Goal: Information Seeking & Learning: Learn about a topic

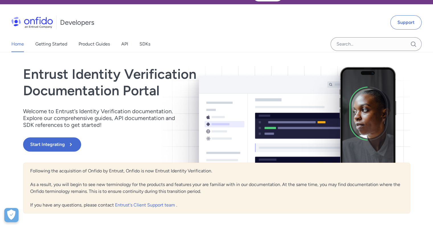
scroll to position [13, 0]
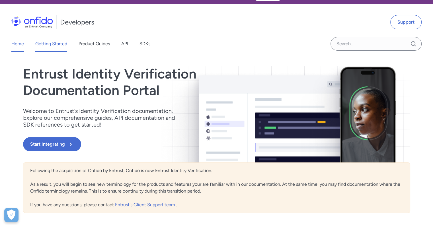
click at [36, 45] on link "Getting Started" at bounding box center [51, 44] width 32 height 16
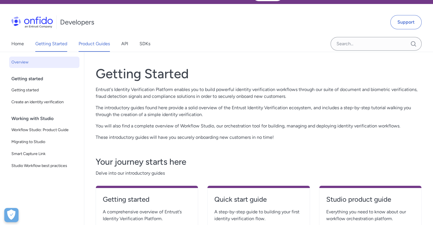
click at [94, 46] on link "Product Guides" at bounding box center [94, 44] width 31 height 16
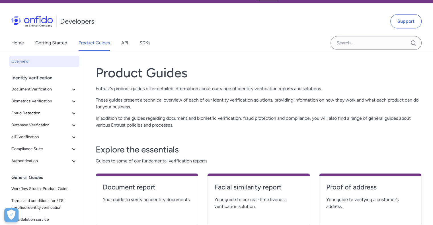
scroll to position [10, 0]
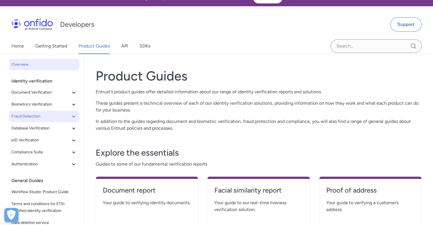
click at [24, 118] on span "Fraud Detection" at bounding box center [40, 116] width 59 height 7
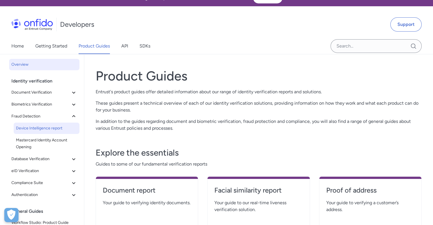
click at [29, 128] on span "Device Intelligence report" at bounding box center [46, 128] width 61 height 7
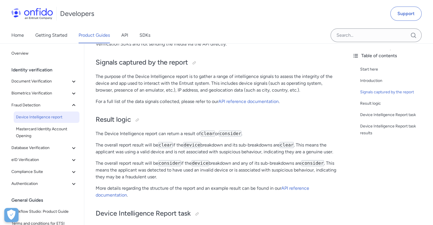
scroll to position [201, 0]
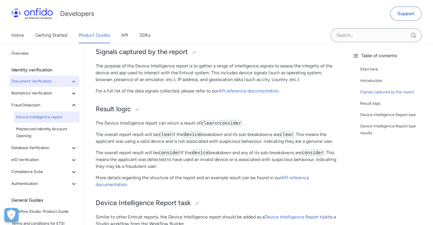
click at [25, 80] on span "Document Verification" at bounding box center [40, 81] width 59 height 7
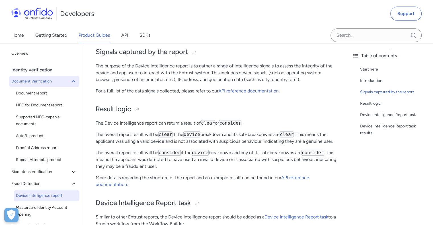
click at [15, 85] on button "Document Verification" at bounding box center [44, 81] width 70 height 11
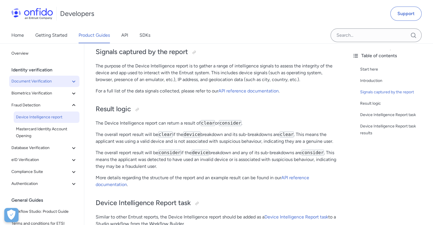
click at [16, 76] on button "Document Verification" at bounding box center [44, 81] width 70 height 11
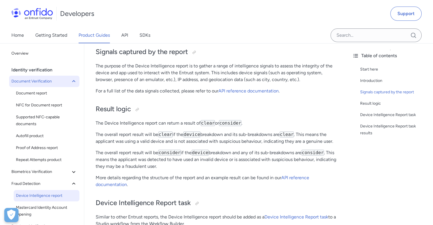
click at [16, 77] on button "Document Verification" at bounding box center [44, 81] width 70 height 11
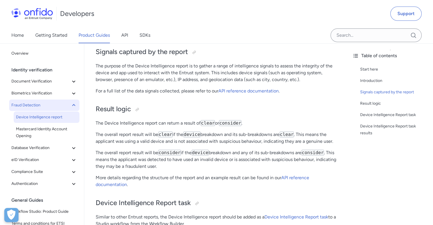
click at [17, 108] on span "Fraud Detection" at bounding box center [40, 105] width 59 height 7
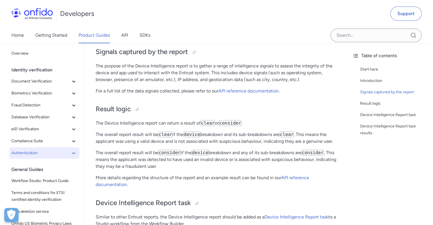
click at [22, 154] on span "Authentication" at bounding box center [40, 153] width 59 height 7
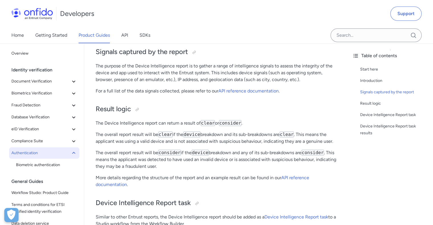
click at [20, 155] on span "Authentication" at bounding box center [40, 153] width 59 height 7
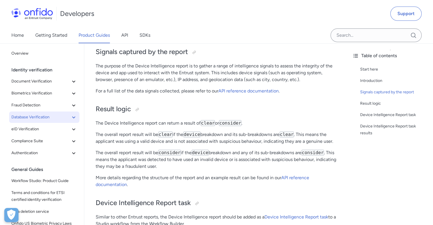
click at [17, 118] on span "Database Verification" at bounding box center [40, 117] width 59 height 7
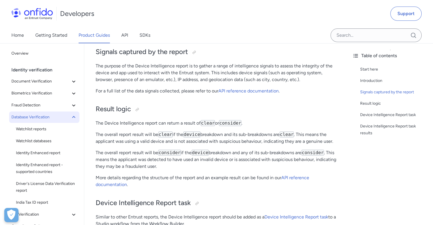
click at [15, 118] on span "Database Verification" at bounding box center [40, 117] width 59 height 7
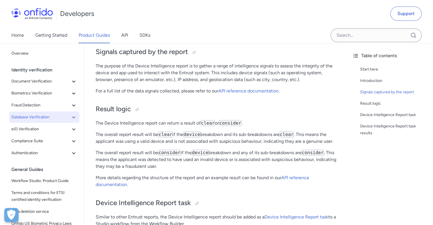
click at [15, 117] on span "Database Verification" at bounding box center [40, 117] width 59 height 7
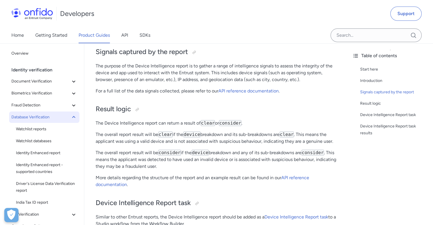
click at [15, 119] on span "Database Verification" at bounding box center [40, 117] width 59 height 7
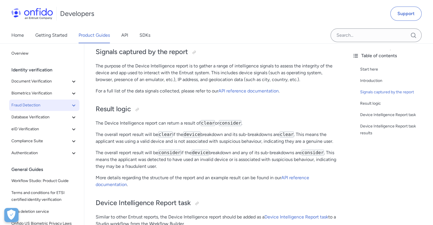
click at [14, 107] on span "Fraud Detection" at bounding box center [40, 105] width 59 height 7
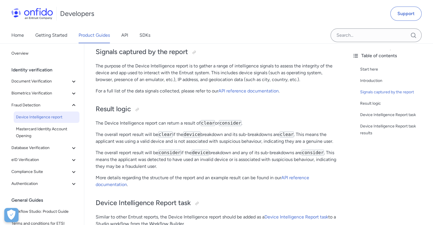
click at [18, 116] on span "Device Intelligence report" at bounding box center [46, 117] width 61 height 7
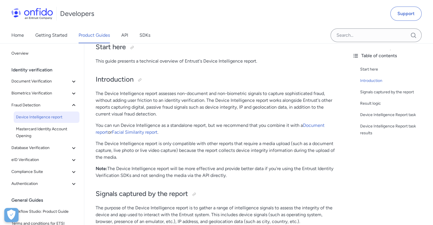
scroll to position [59, 0]
click at [180, 40] on div "Home Getting Started Product Guides API SDKs" at bounding box center [216, 35] width 433 height 16
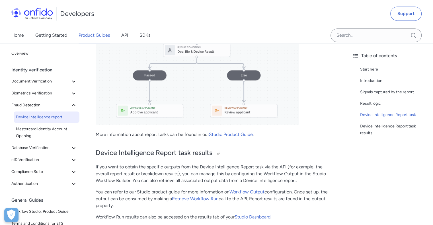
scroll to position [615, 0]
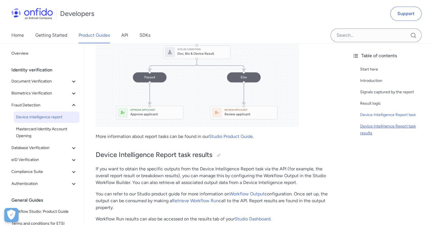
click at [376, 135] on div "Device Intelligence Report task results" at bounding box center [394, 130] width 68 height 14
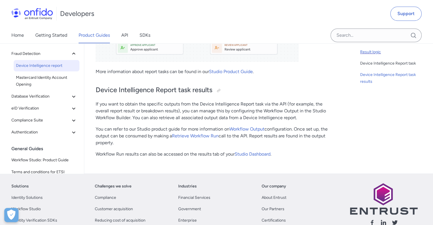
click at [375, 53] on div "Result logic" at bounding box center [394, 52] width 68 height 7
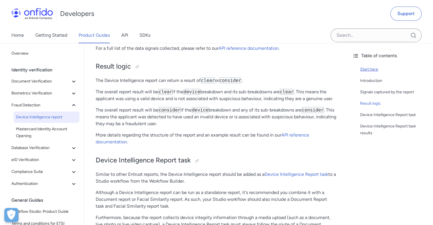
click at [368, 71] on div "Start here" at bounding box center [394, 69] width 68 height 7
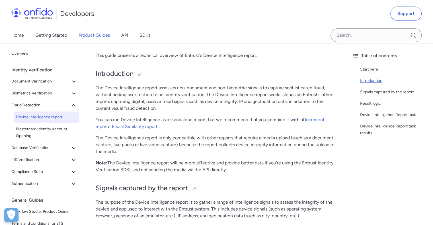
click at [376, 81] on div "Introduction" at bounding box center [394, 80] width 68 height 7
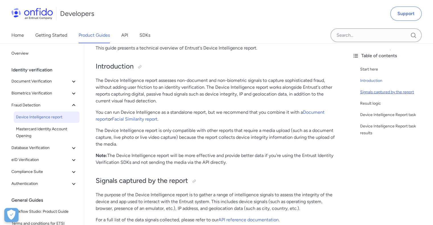
click at [399, 93] on div "Signals captured by the report" at bounding box center [394, 92] width 68 height 7
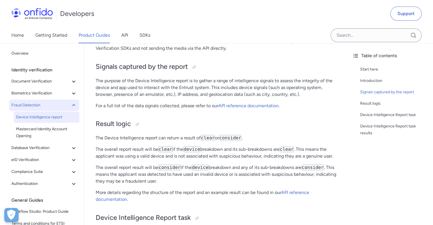
click at [15, 109] on button "Fraud Detection" at bounding box center [44, 105] width 70 height 11
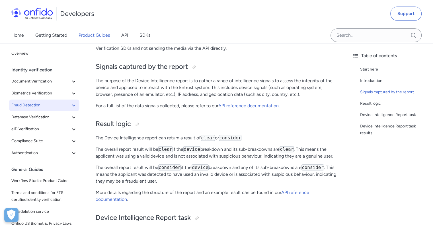
click at [19, 107] on span "Fraud Detection" at bounding box center [40, 105] width 59 height 7
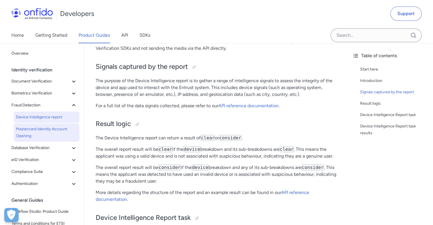
click at [21, 133] on span "Mastercard Identity Account Opening" at bounding box center [46, 133] width 61 height 14
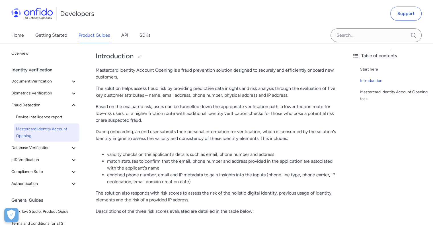
scroll to position [92, 0]
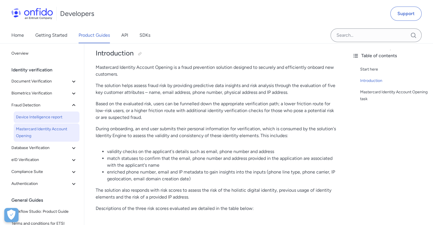
click at [18, 118] on span "Device Intelligence report" at bounding box center [46, 117] width 61 height 7
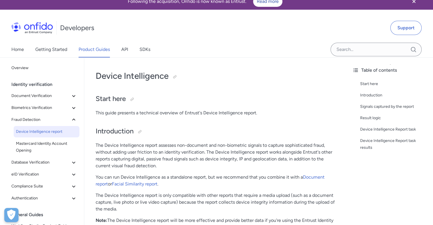
scroll to position [15, 0]
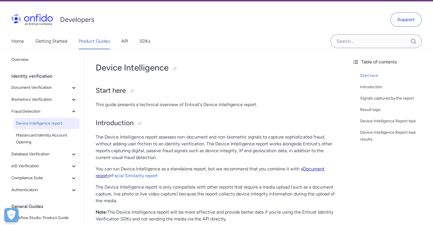
click at [99, 177] on link "Document report" at bounding box center [210, 172] width 229 height 12
